Goal: Find contact information: Find contact information

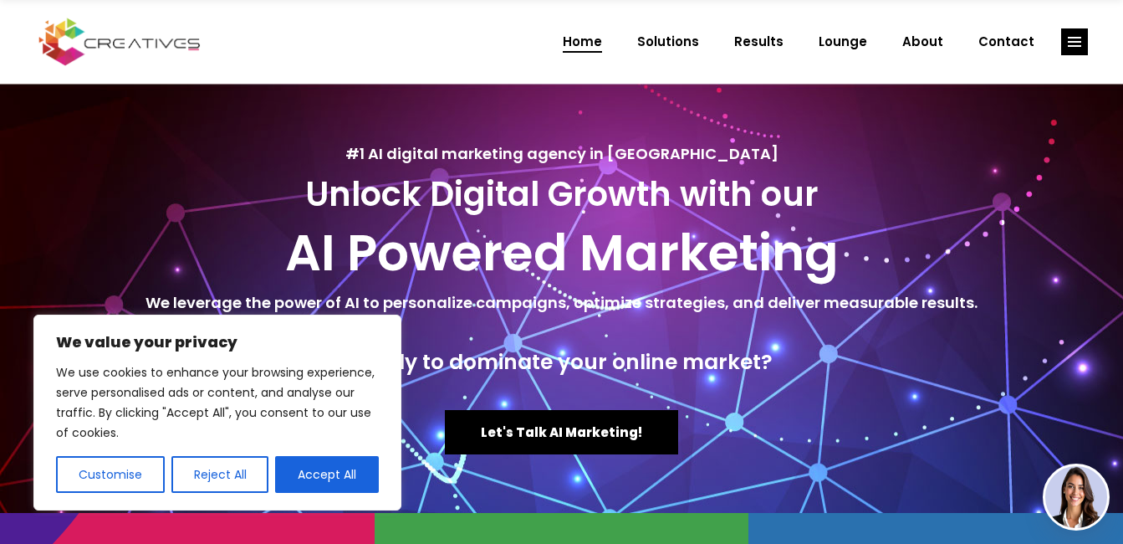
click at [1008, 54] on span "Contact" at bounding box center [1006, 41] width 56 height 43
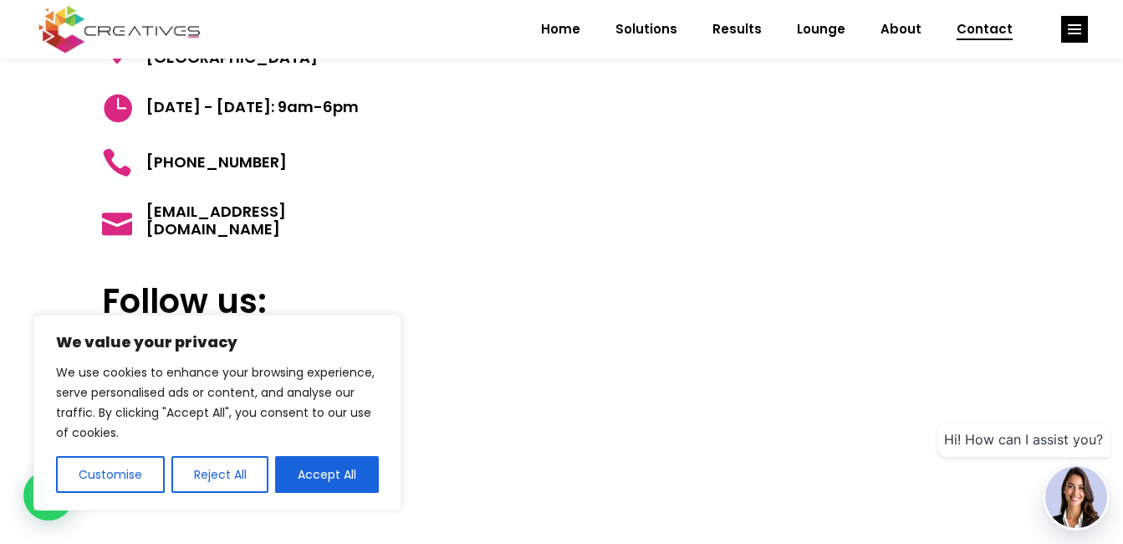
scroll to position [251, 0]
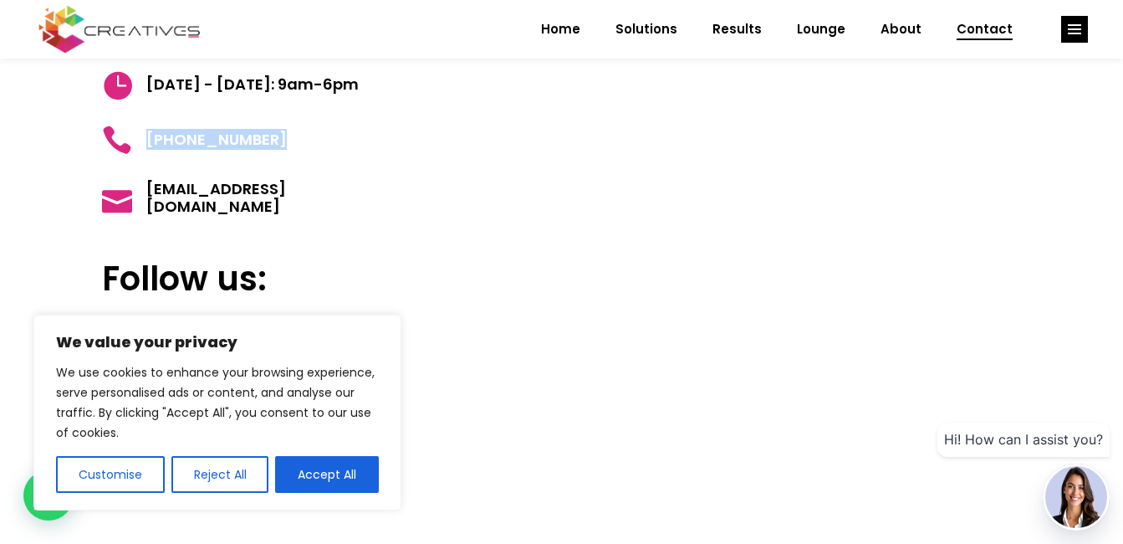
drag, startPoint x: 276, startPoint y: 145, endPoint x: 150, endPoint y: 143, distance: 126.3
click at [150, 143] on h5 "[PHONE_NUMBER]" at bounding box center [237, 140] width 270 height 30
copy span "[PHONE_NUMBER]"
